Goal: Task Accomplishment & Management: Complete application form

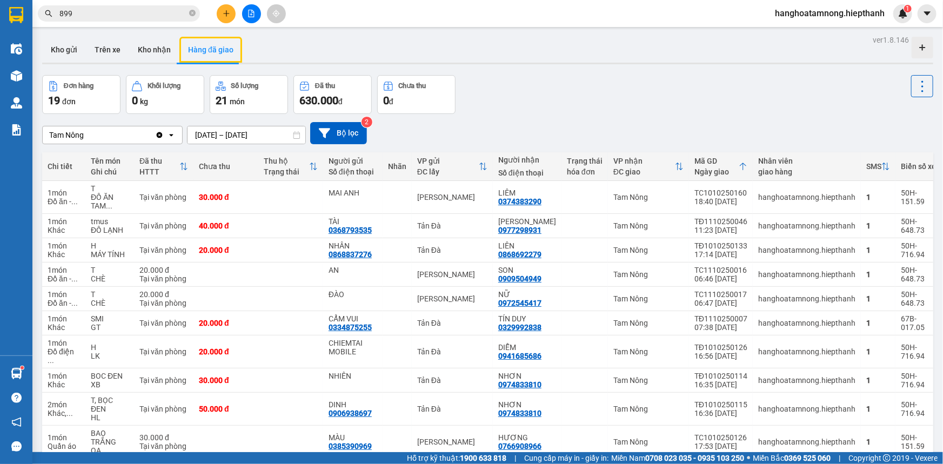
click at [151, 14] on input "899" at bounding box center [123, 14] width 128 height 12
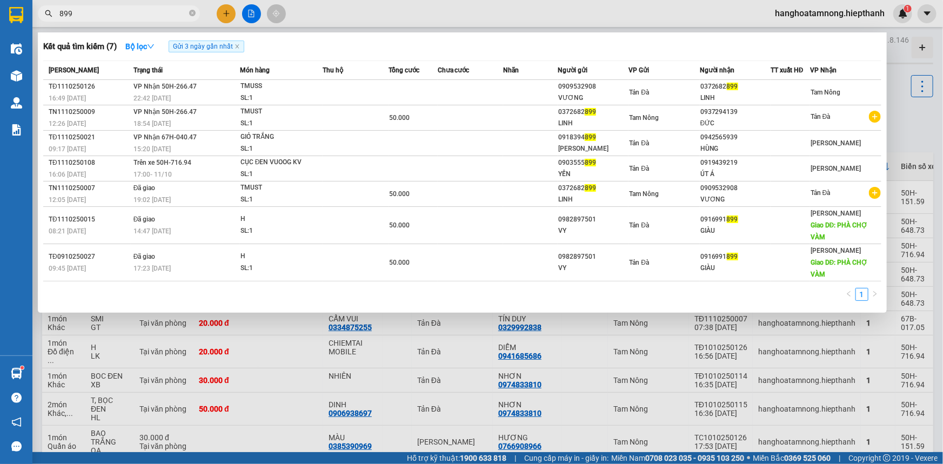
click at [151, 14] on input "899" at bounding box center [123, 14] width 128 height 12
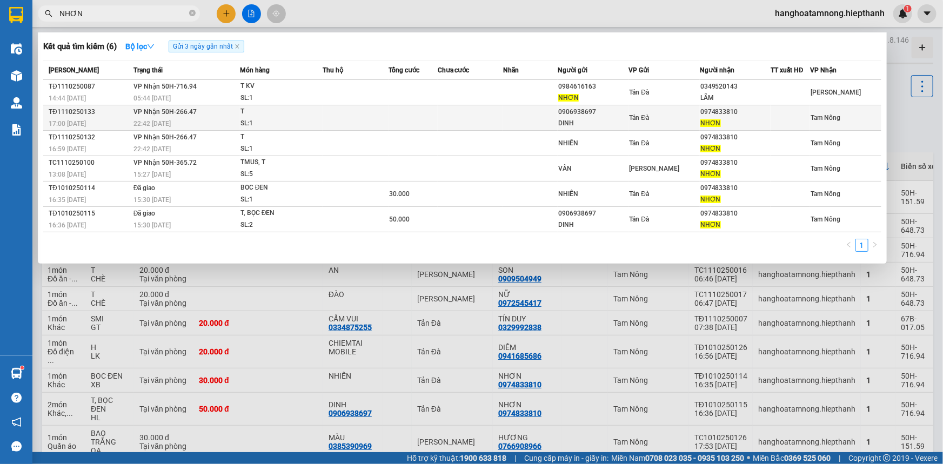
type input "NHƠN"
click at [424, 114] on td at bounding box center [413, 117] width 49 height 25
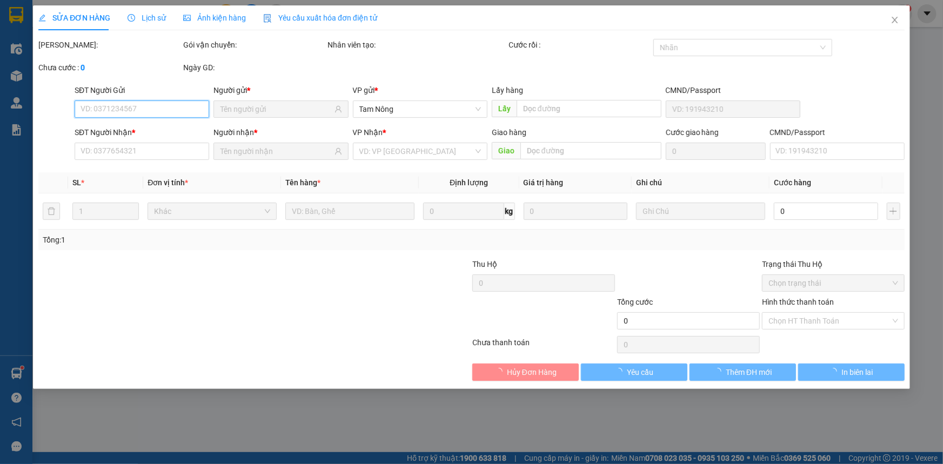
type input "0906938697"
type input "DINH"
type input "0974833810"
type input "NHƠN"
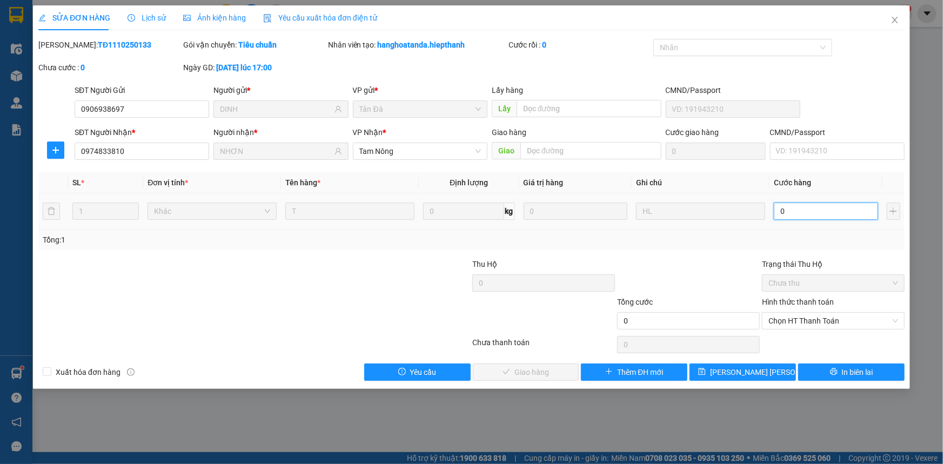
click at [792, 209] on input "0" at bounding box center [826, 211] width 104 height 17
type input "2"
type input "20"
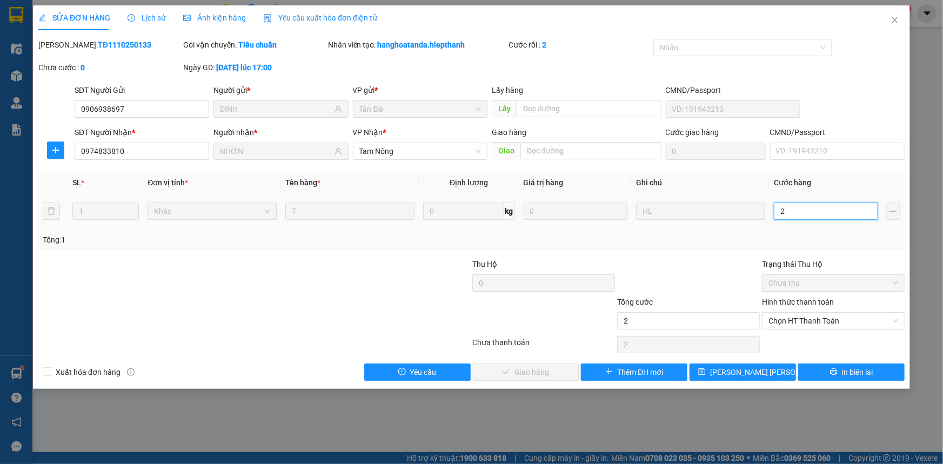
type input "20"
click at [818, 322] on span "Chọn HT Thanh Toán" at bounding box center [834, 321] width 130 height 16
type input "20"
type input "20.000"
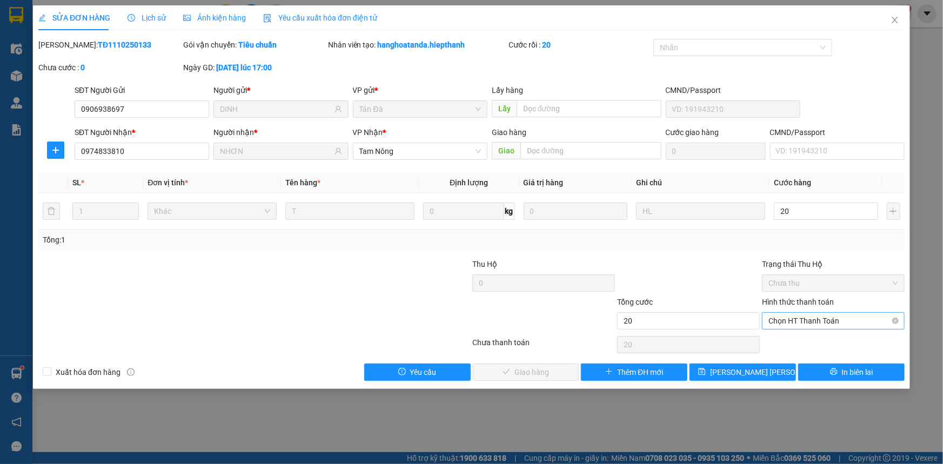
type input "20.000"
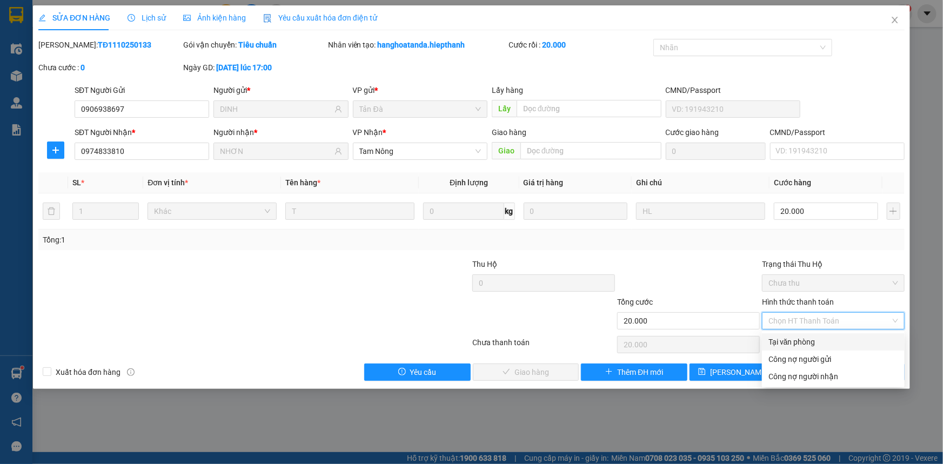
click at [810, 340] on div "Tại văn phòng" at bounding box center [834, 342] width 130 height 12
type input "0"
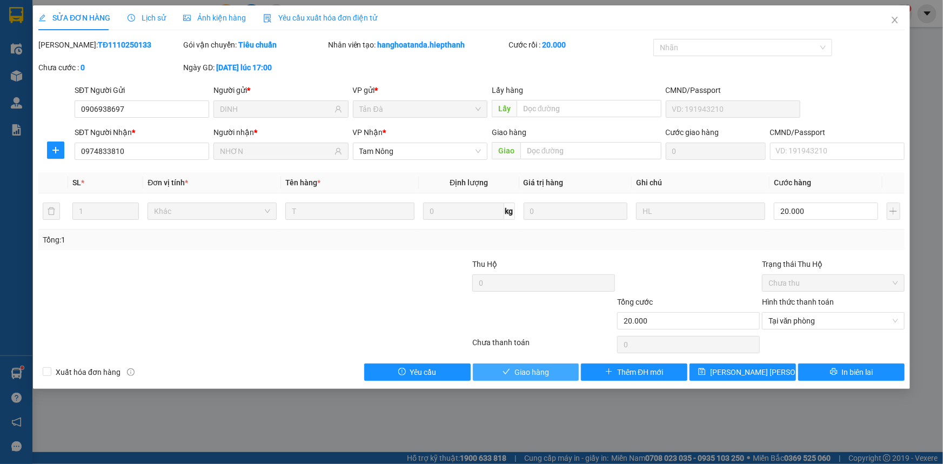
click at [524, 373] on span "Giao hàng" at bounding box center [532, 373] width 35 height 12
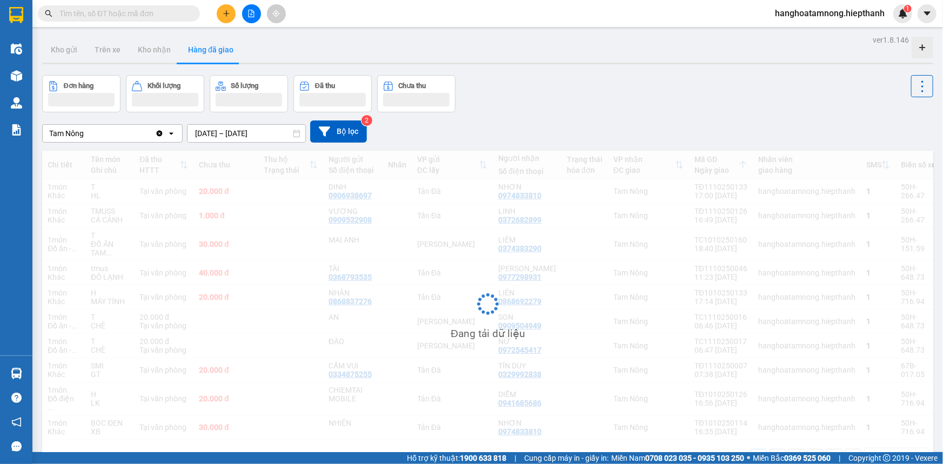
click at [137, 14] on input "text" at bounding box center [123, 14] width 128 height 12
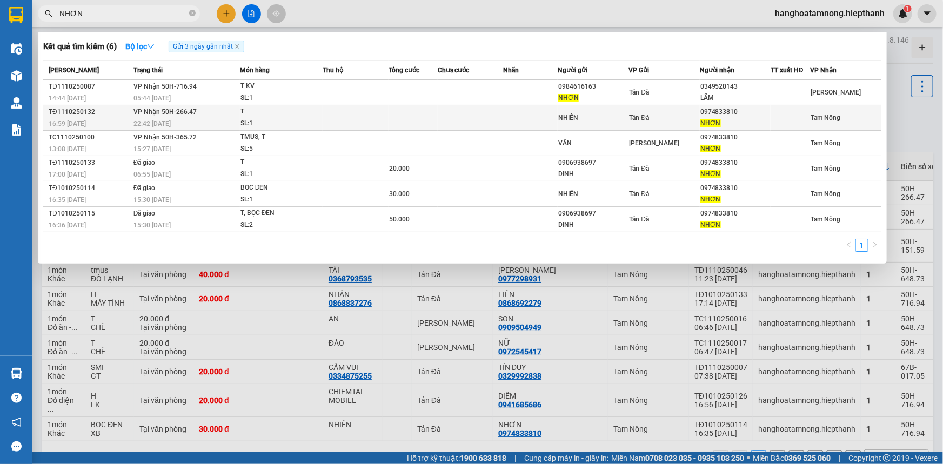
type input "NHƠN"
click at [436, 121] on td at bounding box center [413, 117] width 49 height 25
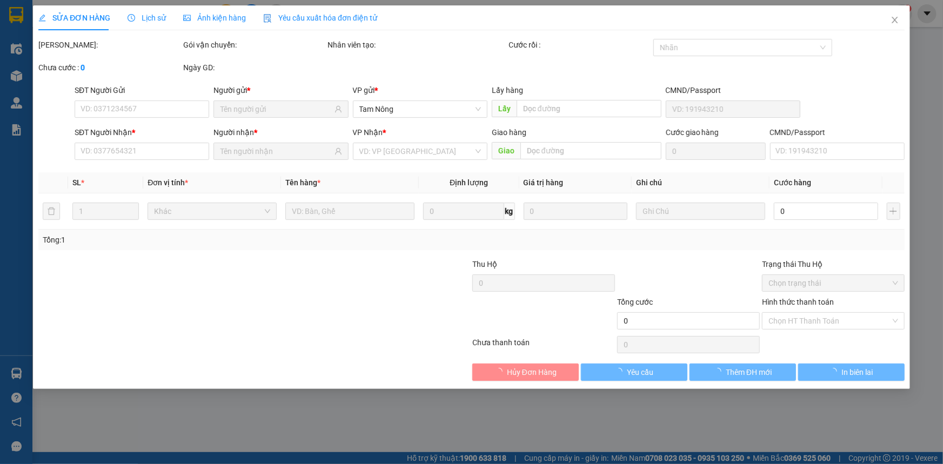
type input "NHIÊN"
type input "0974833810"
type input "NHƠN"
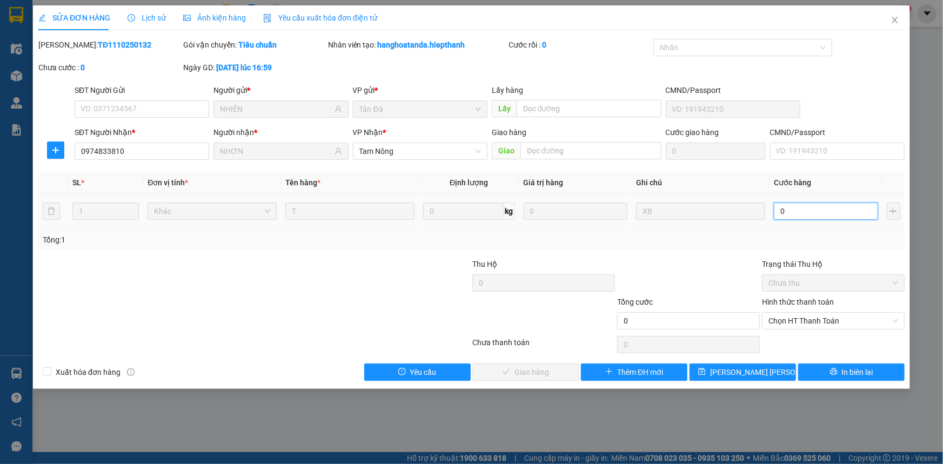
click at [791, 217] on input "0" at bounding box center [826, 211] width 104 height 17
type input "2"
type input "20"
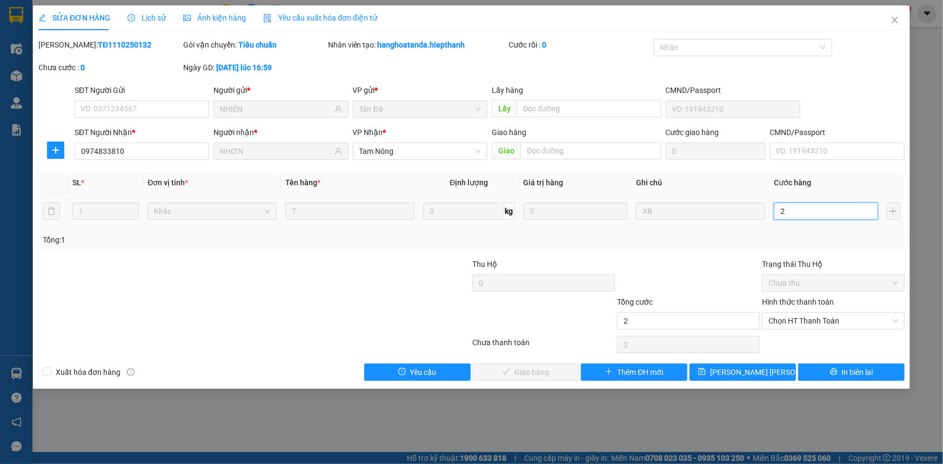
type input "20"
click at [799, 325] on span "Chọn HT Thanh Toán" at bounding box center [834, 321] width 130 height 16
type input "20"
type input "20.000"
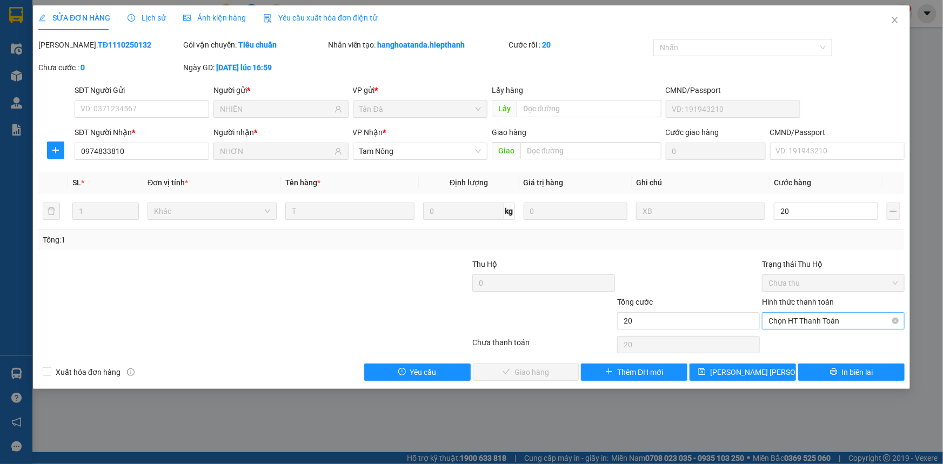
type input "20.000"
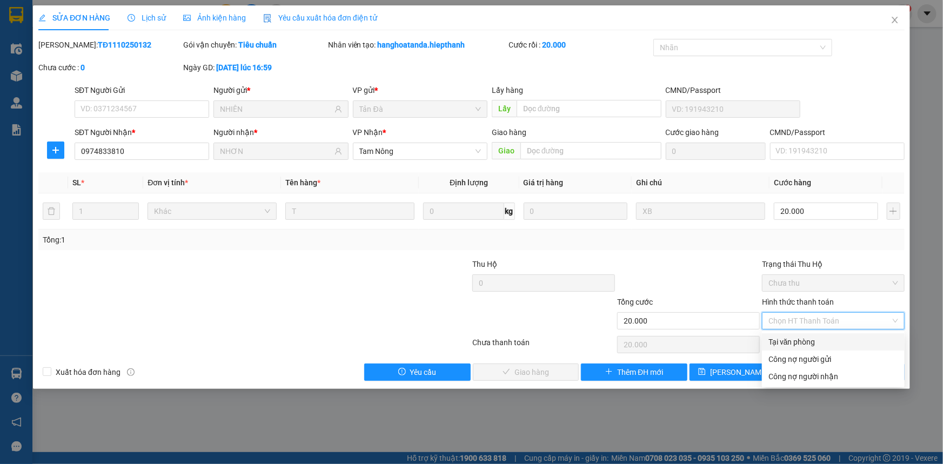
click at [799, 341] on div "Tại văn phòng" at bounding box center [834, 342] width 130 height 12
type input "0"
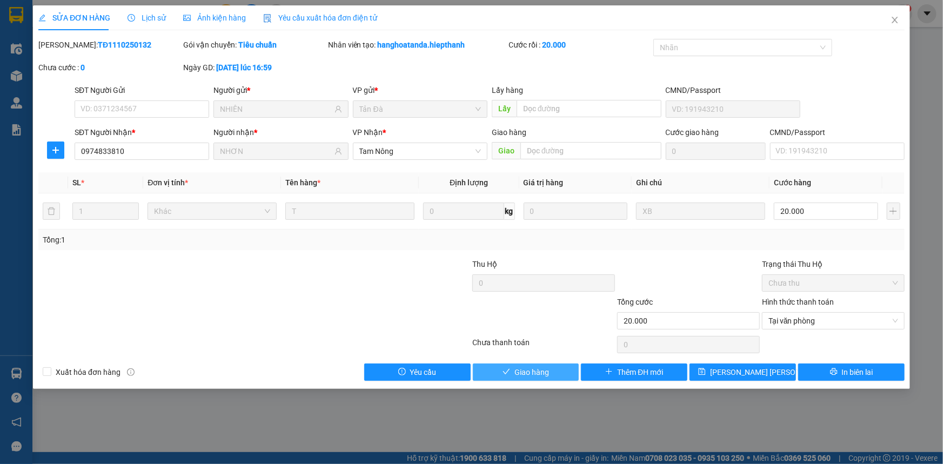
click at [552, 373] on button "Giao hàng" at bounding box center [526, 372] width 107 height 17
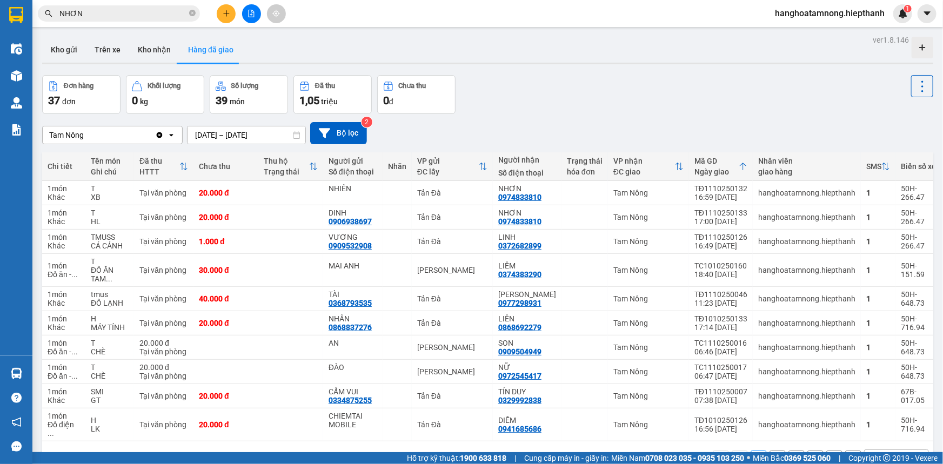
click at [96, 17] on input "NHƠN" at bounding box center [123, 14] width 128 height 12
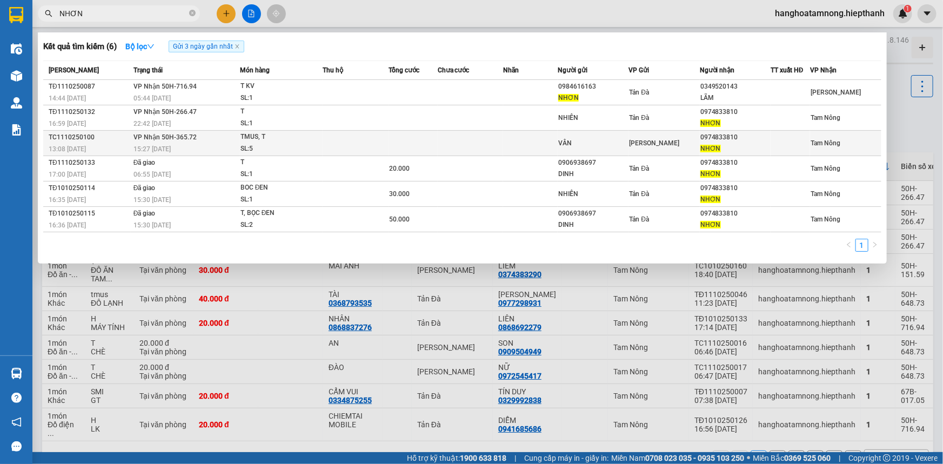
click at [193, 151] on div "15:27 [DATE]" at bounding box center [187, 149] width 106 height 12
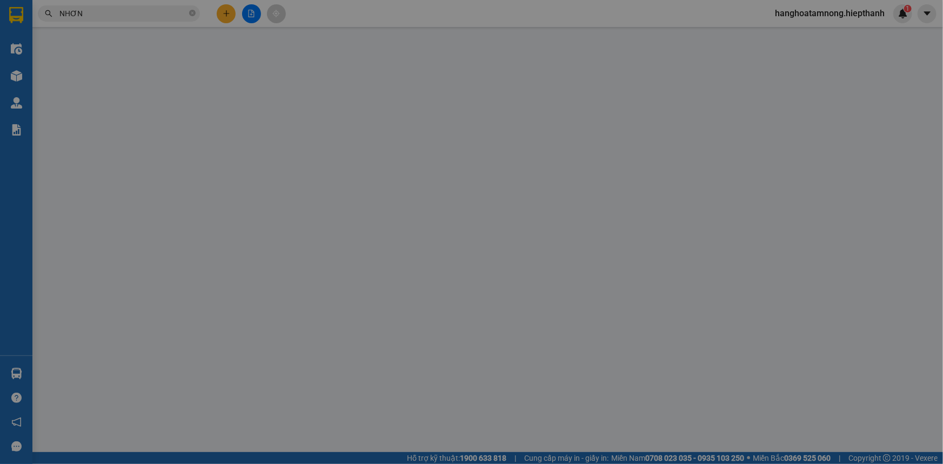
type input "VÂN"
type input "0974833810"
type input "NHƠN"
